Goal: Book appointment/travel/reservation

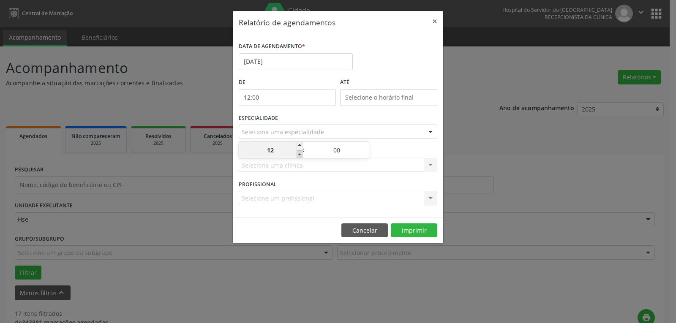
scroll to position [35, 0]
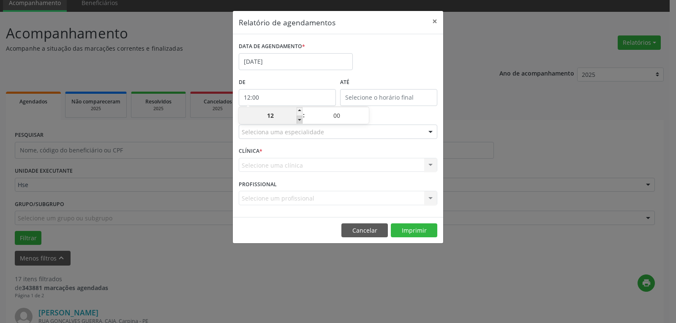
click at [299, 119] on span at bounding box center [300, 120] width 6 height 8
type input "11:00"
type input "11"
click at [299, 119] on span at bounding box center [300, 120] width 6 height 8
type input "10:00"
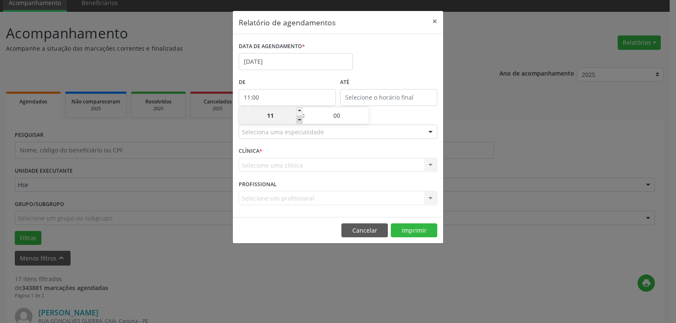
type input "10"
click at [299, 119] on span at bounding box center [300, 120] width 6 height 8
type input "09:00"
type input "09"
click at [299, 119] on span at bounding box center [300, 120] width 6 height 8
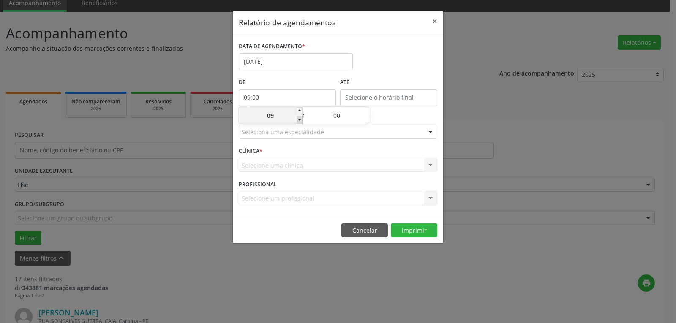
type input "08:00"
type input "08"
click at [299, 119] on span at bounding box center [300, 120] width 6 height 8
type input "07:00"
type input "07"
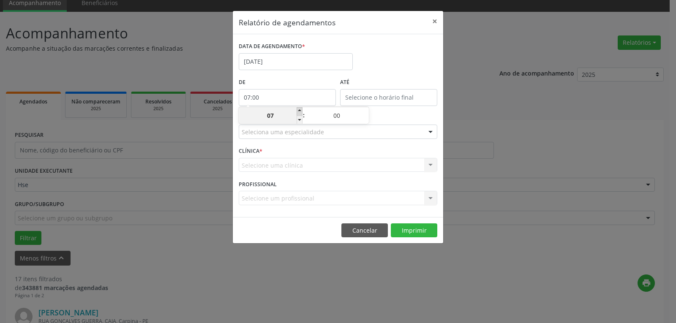
click at [301, 111] on span at bounding box center [300, 111] width 6 height 8
type input "08:00"
type input "08"
click at [361, 82] on label "ATÉ" at bounding box center [388, 82] width 97 height 13
click at [292, 127] on div "Seleciona uma especialidade" at bounding box center [338, 132] width 199 height 14
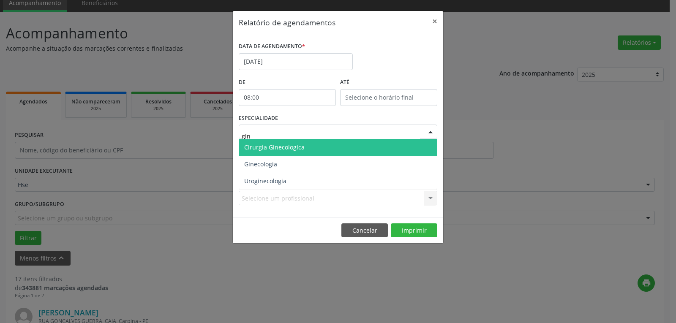
type input "gine"
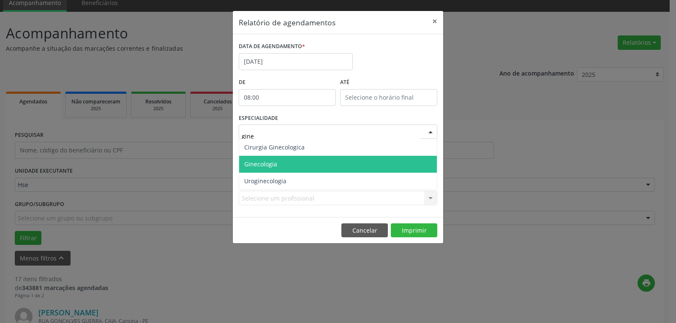
click at [286, 161] on span "Ginecologia" at bounding box center [338, 164] width 198 height 17
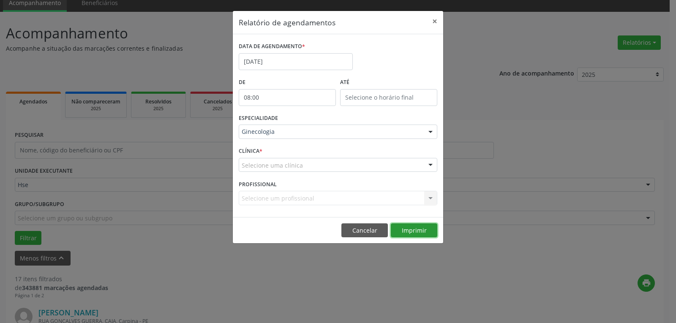
click at [407, 229] on button "Imprimir" at bounding box center [414, 231] width 46 height 14
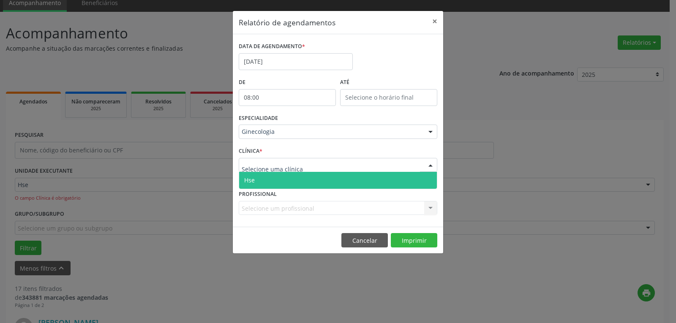
click at [259, 175] on span "Hse" at bounding box center [338, 180] width 198 height 17
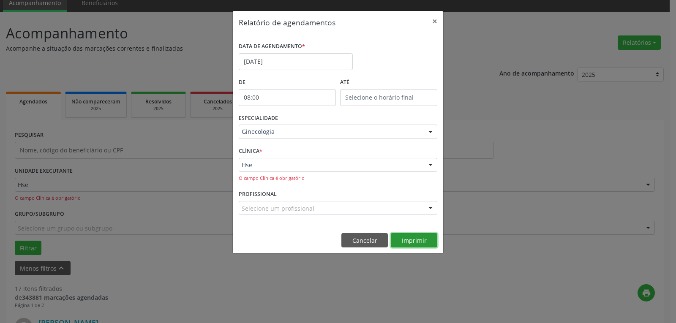
click at [413, 240] on button "Imprimir" at bounding box center [414, 240] width 46 height 14
